Goal: Information Seeking & Learning: Learn about a topic

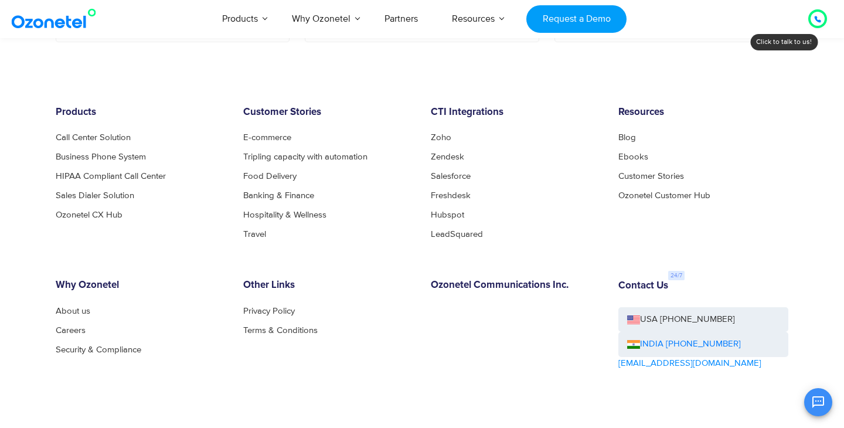
scroll to position [2420, 0]
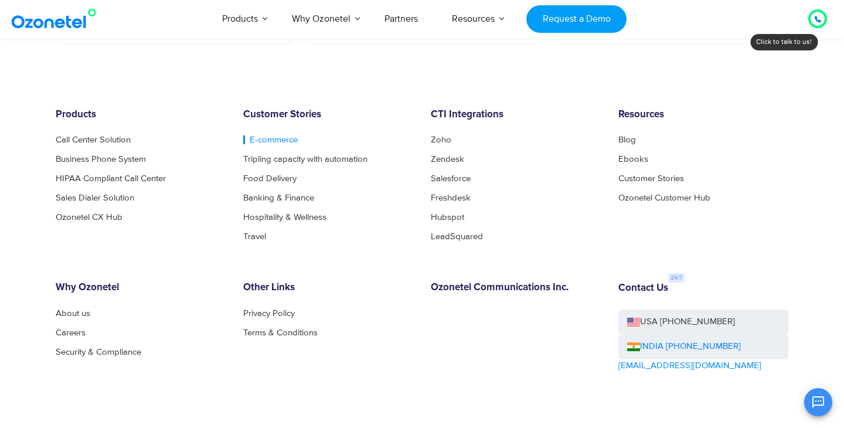
click at [260, 141] on link "E-commerce" at bounding box center [270, 139] width 55 height 9
click at [277, 181] on link "Food Delivery" at bounding box center [273, 178] width 60 height 9
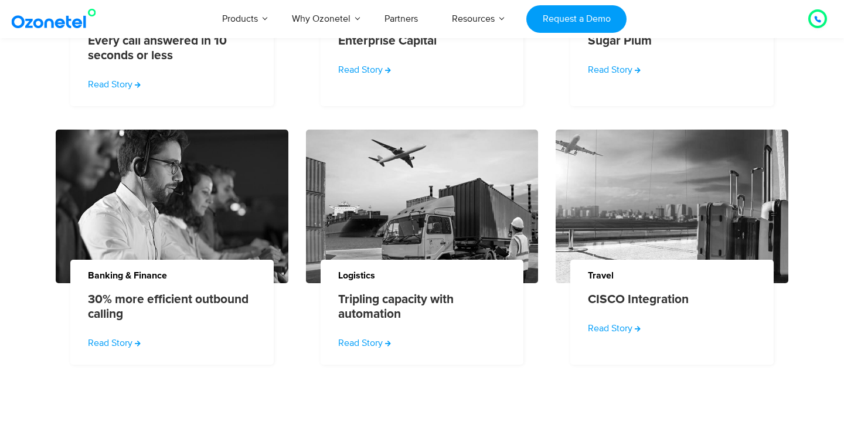
scroll to position [1450, 0]
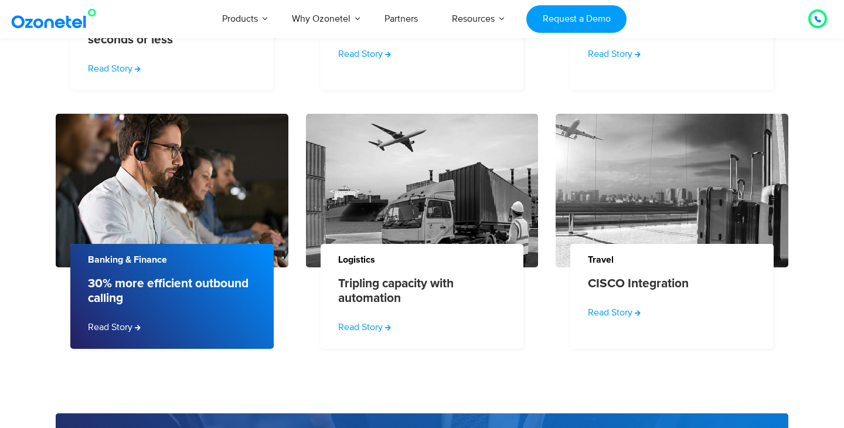
click at [92, 307] on div "30% more efficient outbound calling Read Story" at bounding box center [171, 296] width 203 height 105
click at [122, 326] on link "Read Story" at bounding box center [115, 327] width 55 height 14
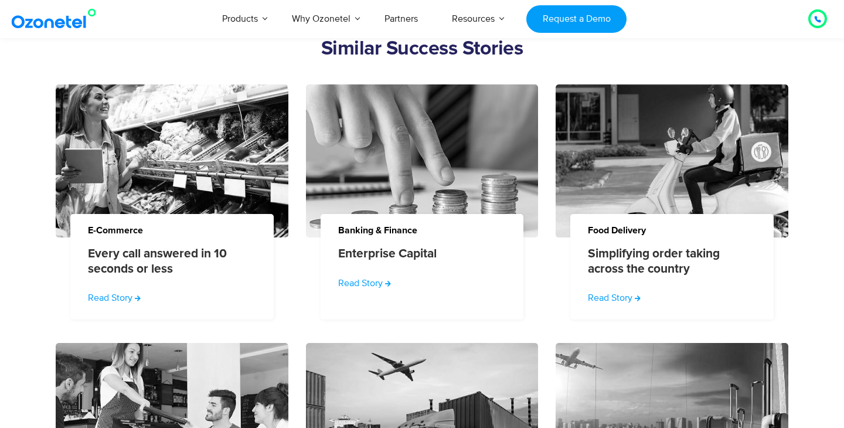
scroll to position [1055, 0]
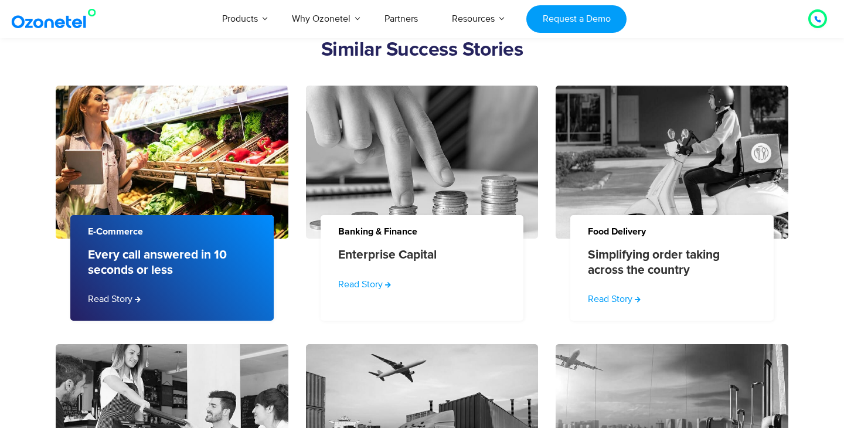
click at [183, 256] on link "Every call answered in 10 seconds or less" at bounding box center [168, 261] width 161 height 29
click at [99, 297] on link "Read Story" at bounding box center [115, 299] width 55 height 14
click at [118, 302] on link "Read Story" at bounding box center [115, 299] width 55 height 14
click at [141, 302] on icon "Read more about Every call answered in 10 seconds or less" at bounding box center [140, 300] width 6 height 6
click at [140, 302] on icon "Read more about Every call answered in 10 seconds or less" at bounding box center [140, 300] width 6 height 6
